Goal: Find specific page/section: Find specific page/section

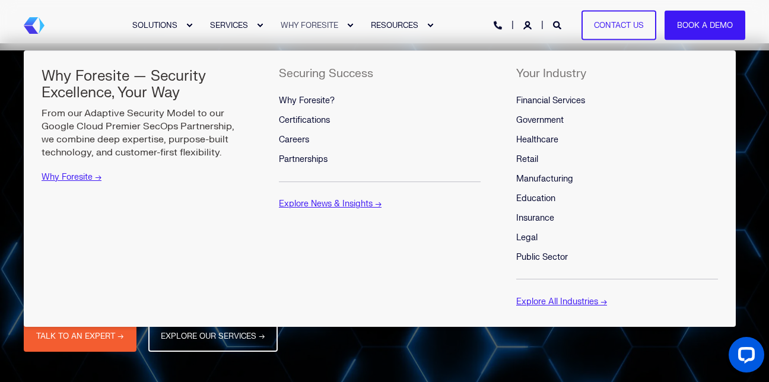
scroll to position [4, 0]
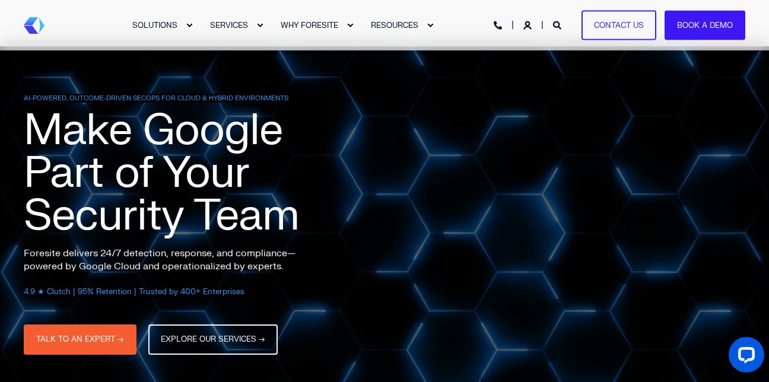
click at [40, 46] on div "SOLUTIONS SERVICES WHY FORESITE RESOURCES PHONE HOTLINE: +1 (800) 940-4699 Cont…" at bounding box center [384, 25] width 721 height 50
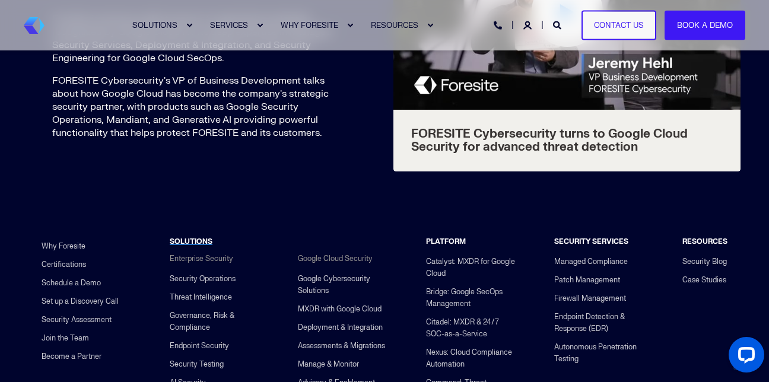
scroll to position [4657, 0]
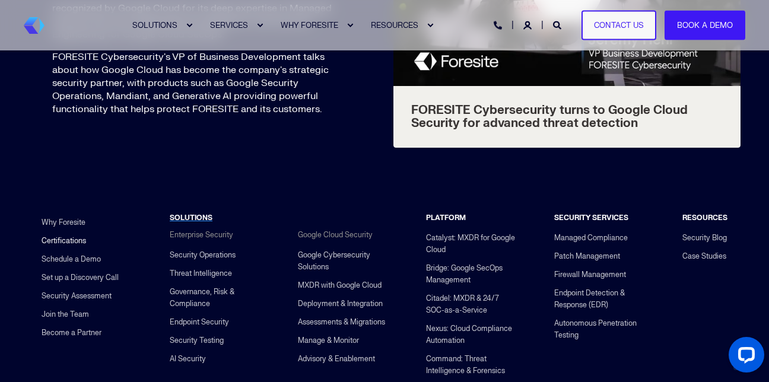
click at [63, 250] on link "Certifications" at bounding box center [64, 240] width 44 height 18
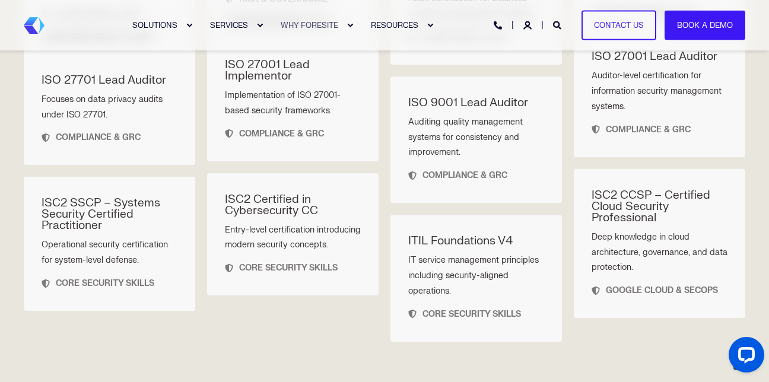
scroll to position [2007, 0]
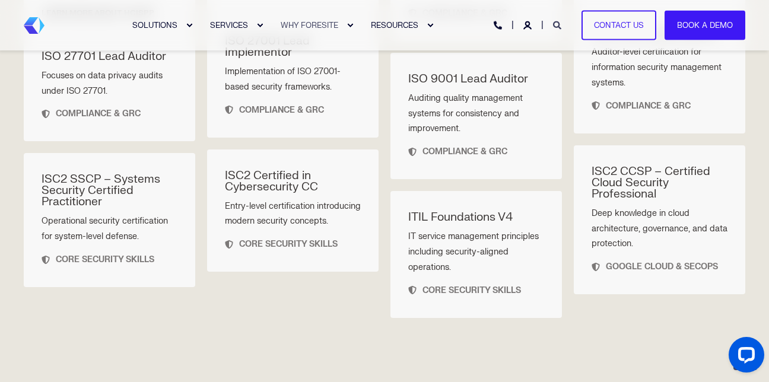
click at [557, 21] on icon "Open Search" at bounding box center [557, 25] width 8 height 8
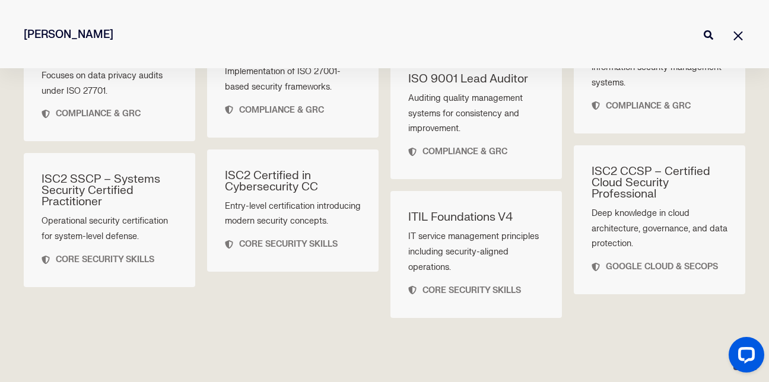
type input "[PERSON_NAME]"
click at [701, 28] on button "Perform Search" at bounding box center [708, 35] width 14 height 14
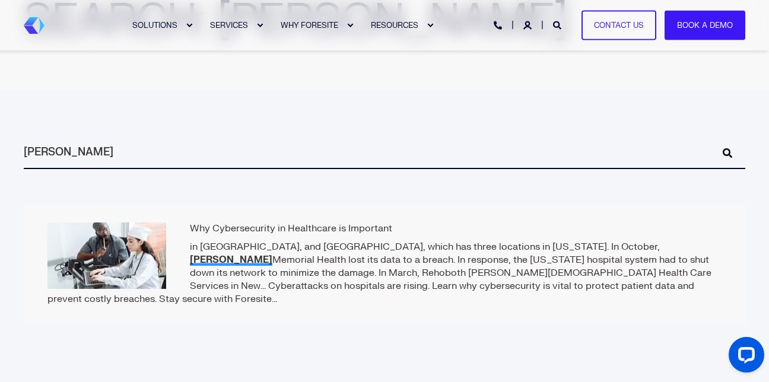
scroll to position [200, 0]
